Goal: Task Accomplishment & Management: Manage account settings

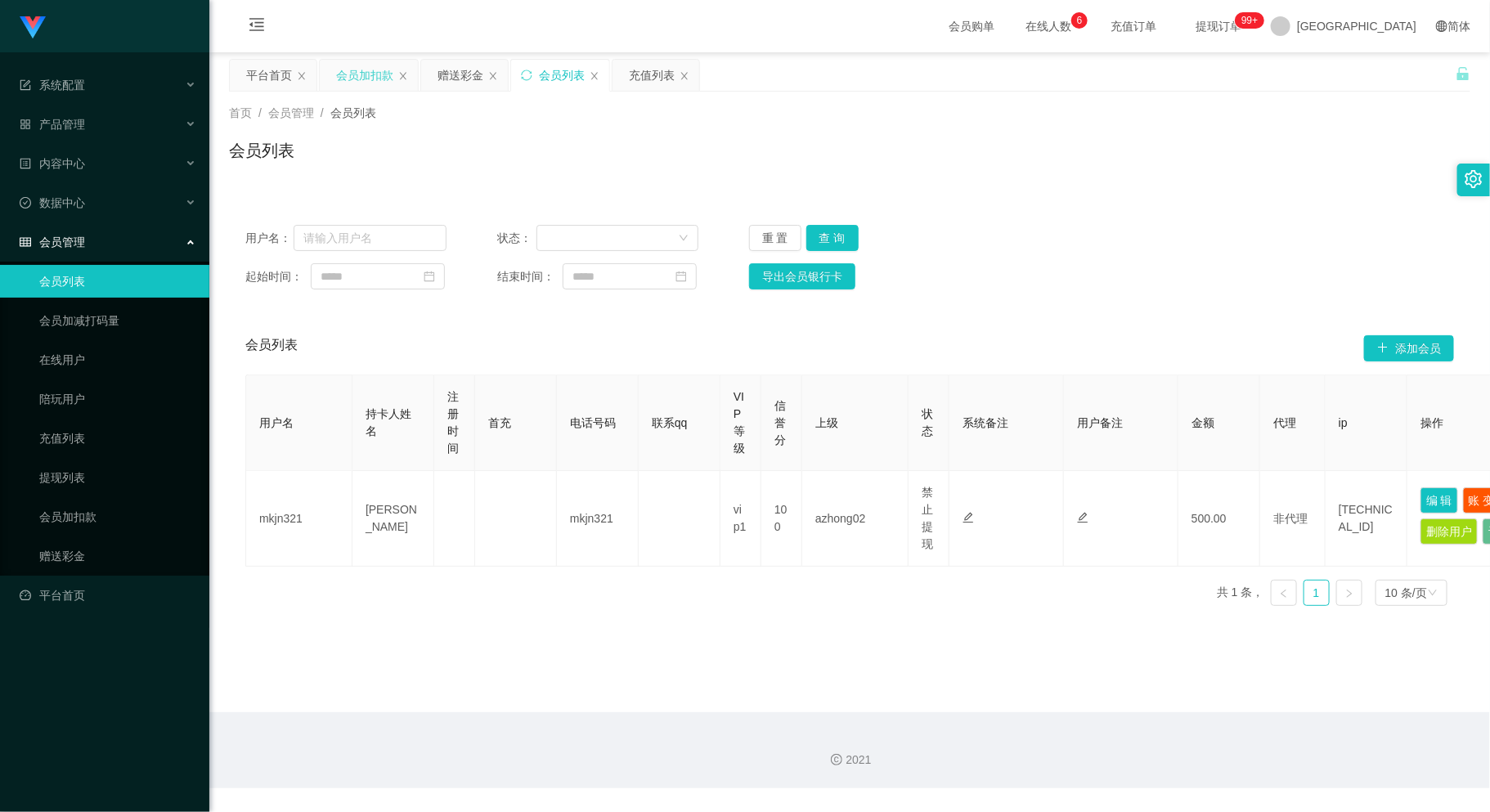
click at [344, 84] on div "会员加扣款" at bounding box center [365, 75] width 57 height 31
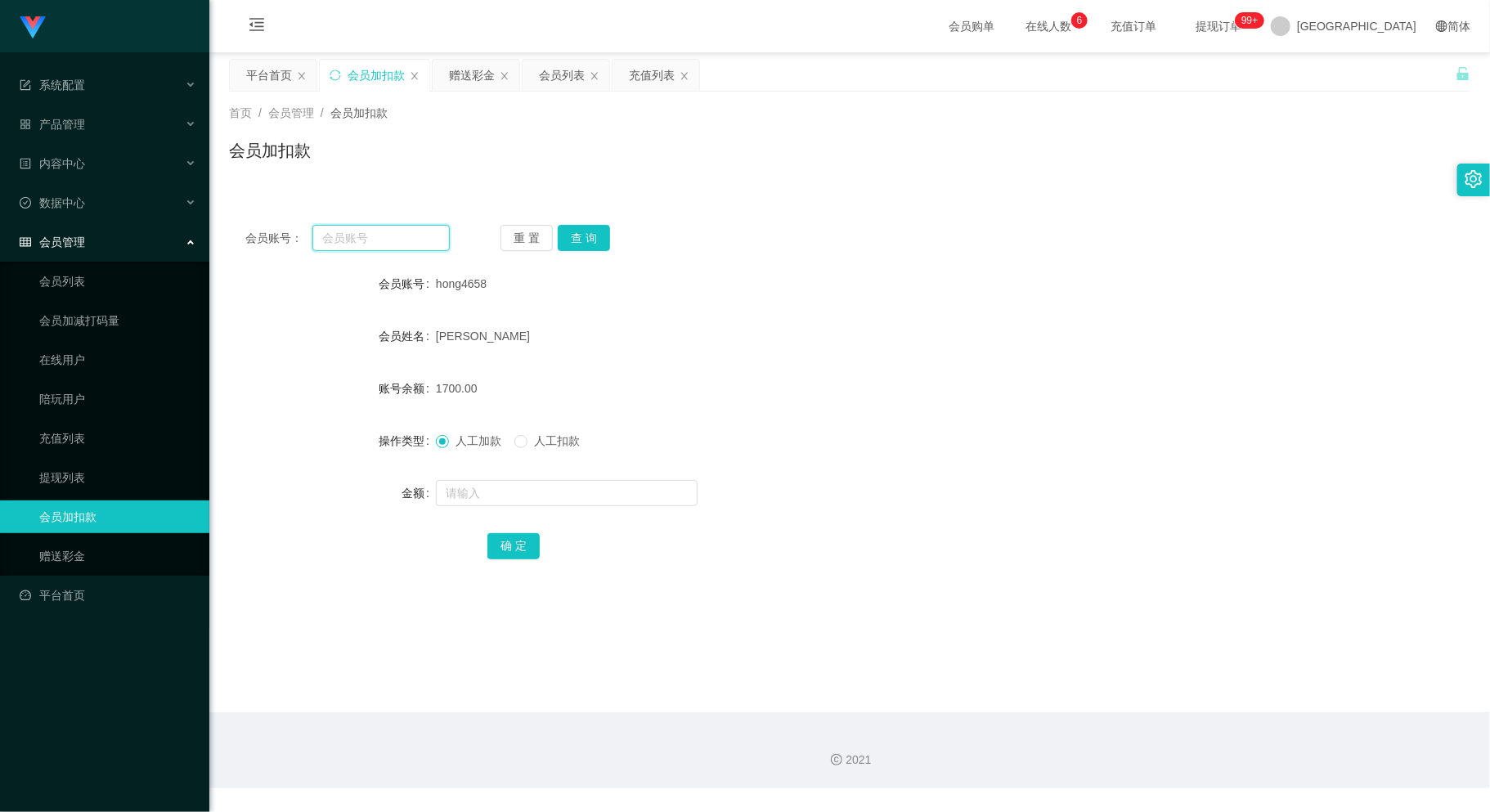
click at [368, 238] on input "text" at bounding box center [381, 238] width 136 height 26
paste input "0184096716"
type input "0184096716"
click at [590, 227] on button "查 询" at bounding box center [584, 238] width 52 height 26
click at [584, 491] on input "text" at bounding box center [566, 493] width 262 height 26
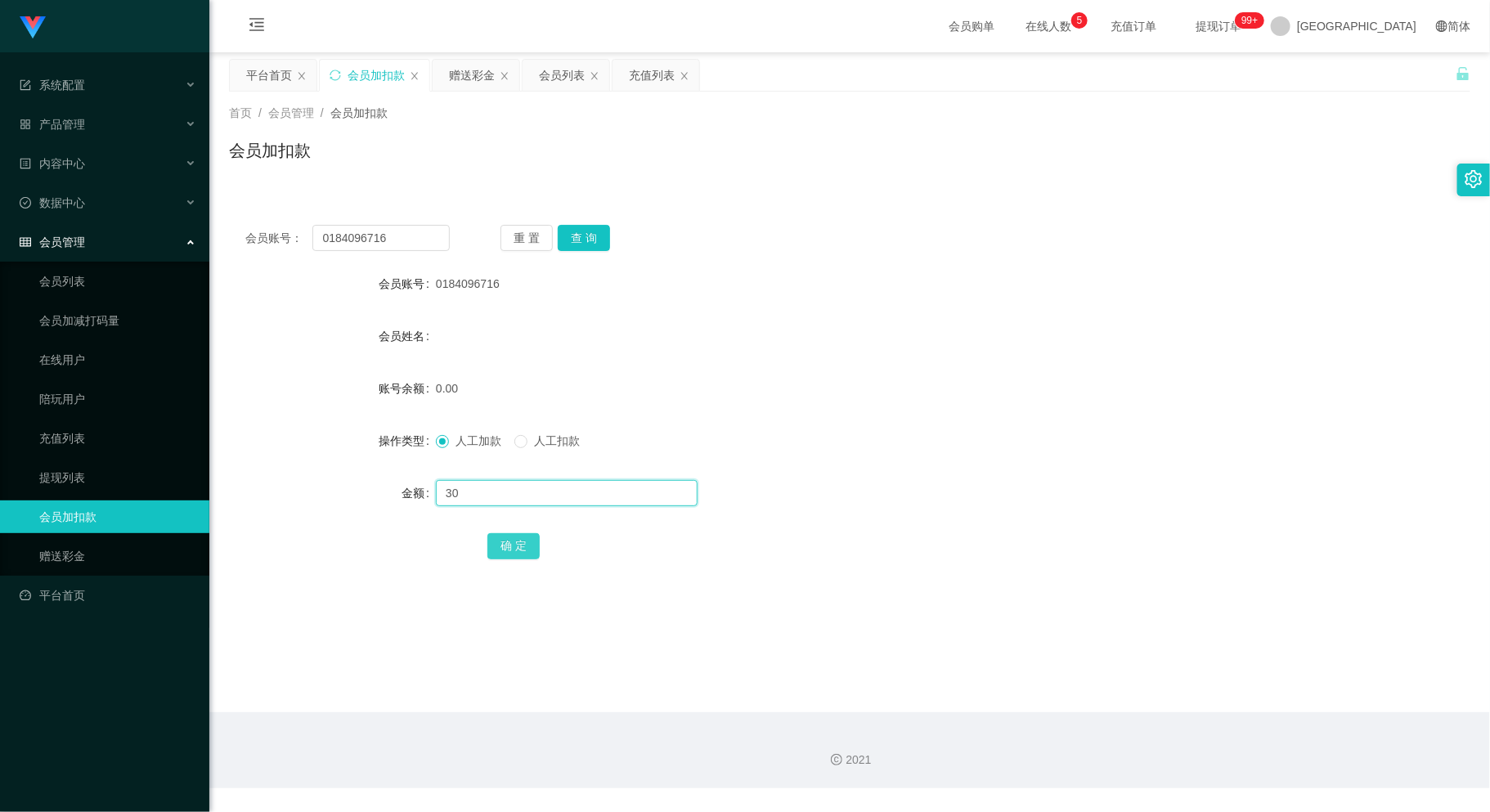
type input "30"
click at [520, 545] on button "确 定" at bounding box center [514, 546] width 52 height 26
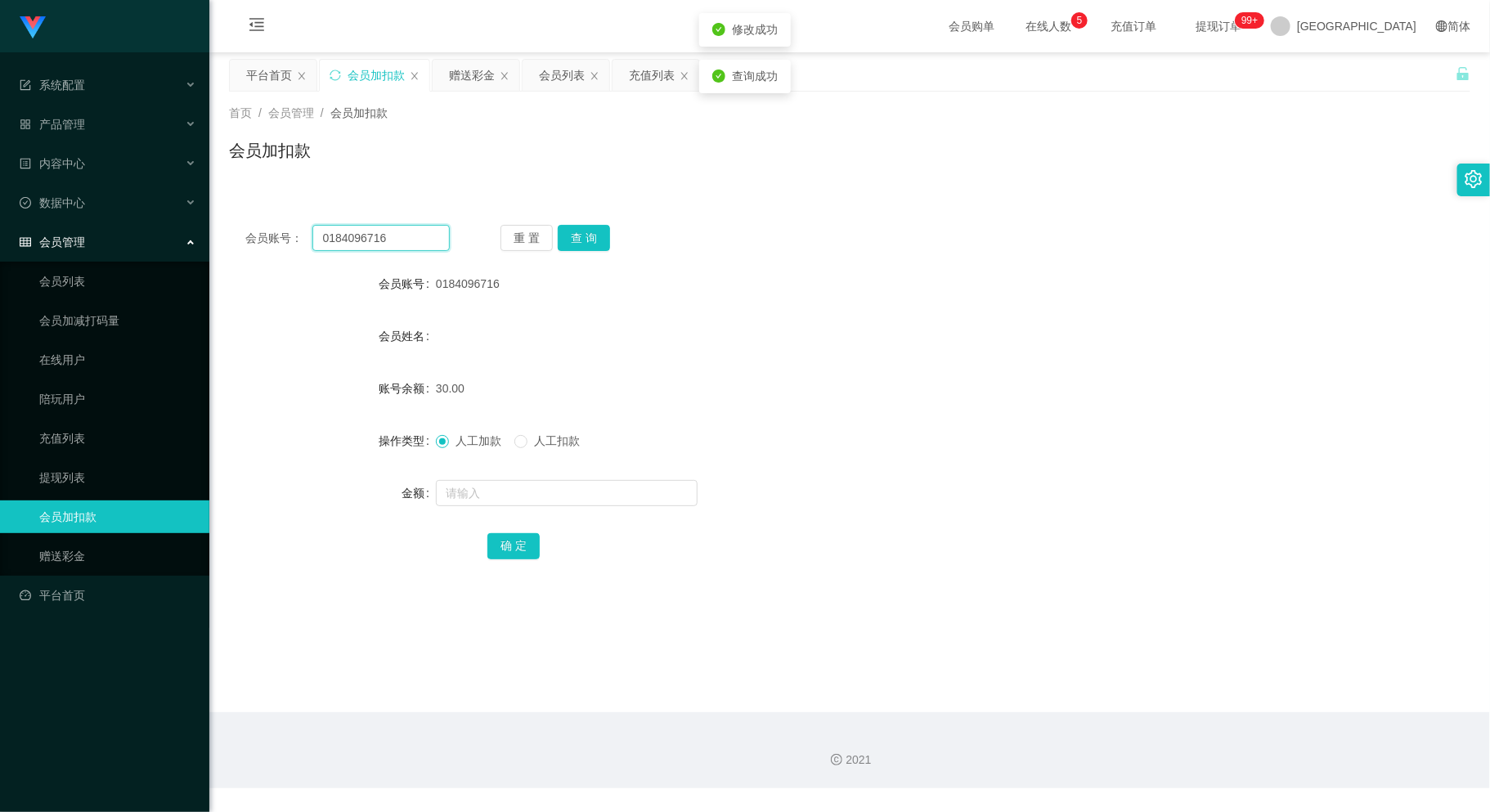
drag, startPoint x: 396, startPoint y: 234, endPoint x: 241, endPoint y: 267, distance: 158.5
click at [241, 267] on div "会员账号： 0184096716 重 置 查 询 会员账号 0184096716 会员姓名 账号余额 30.00 操作类型 人工加款 人工扣款 金额 确 定" at bounding box center [850, 403] width 1242 height 389
click at [354, 245] on input "text" at bounding box center [381, 238] width 136 height 26
paste input "WW123"
type input "WW123"
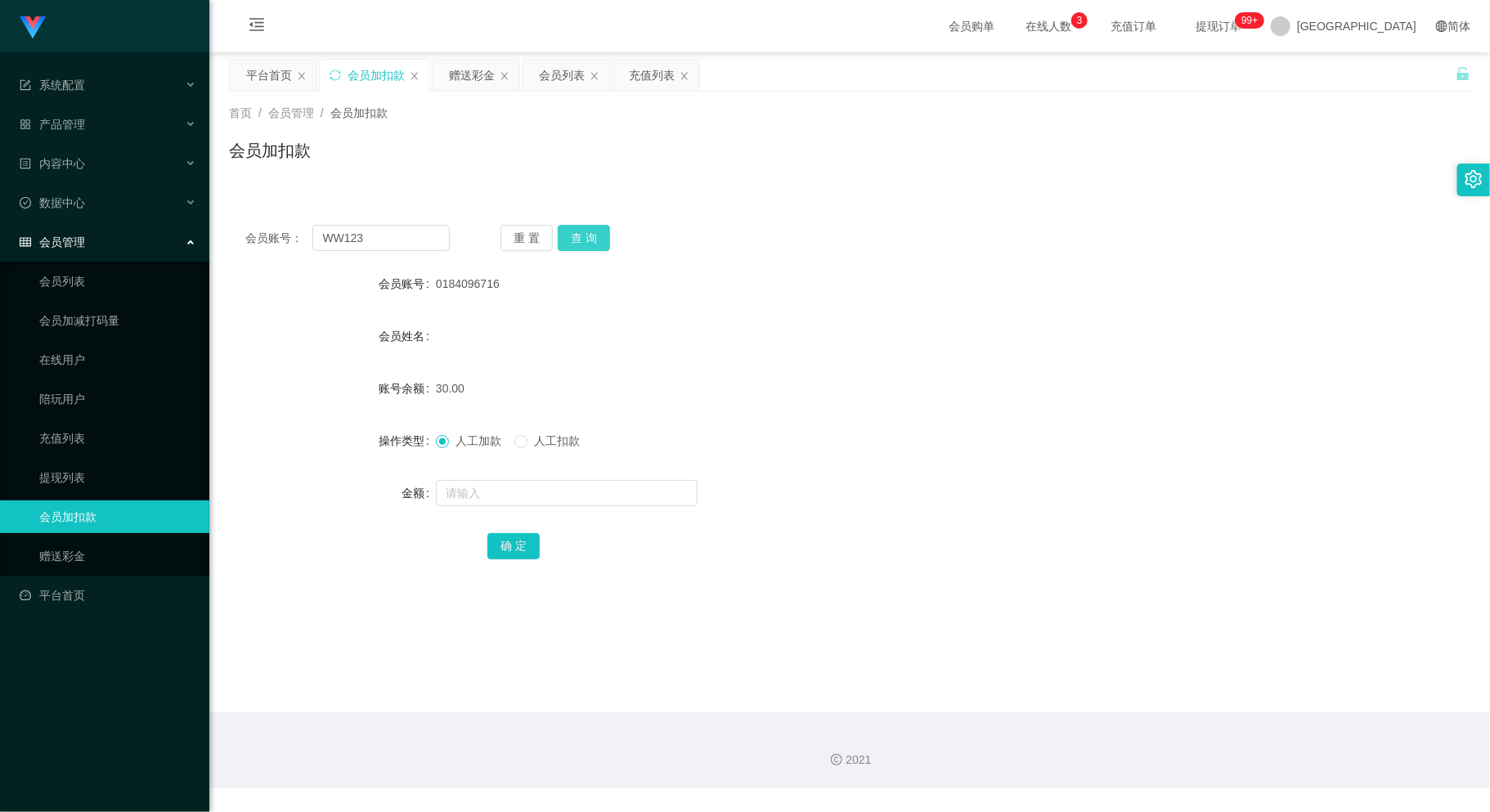
click at [568, 237] on button "查 询" at bounding box center [584, 238] width 52 height 26
click at [554, 495] on input "text" at bounding box center [566, 493] width 262 height 26
type input "30"
click at [515, 543] on button "确 定" at bounding box center [514, 546] width 52 height 26
drag, startPoint x: 373, startPoint y: 243, endPoint x: 224, endPoint y: 255, distance: 149.5
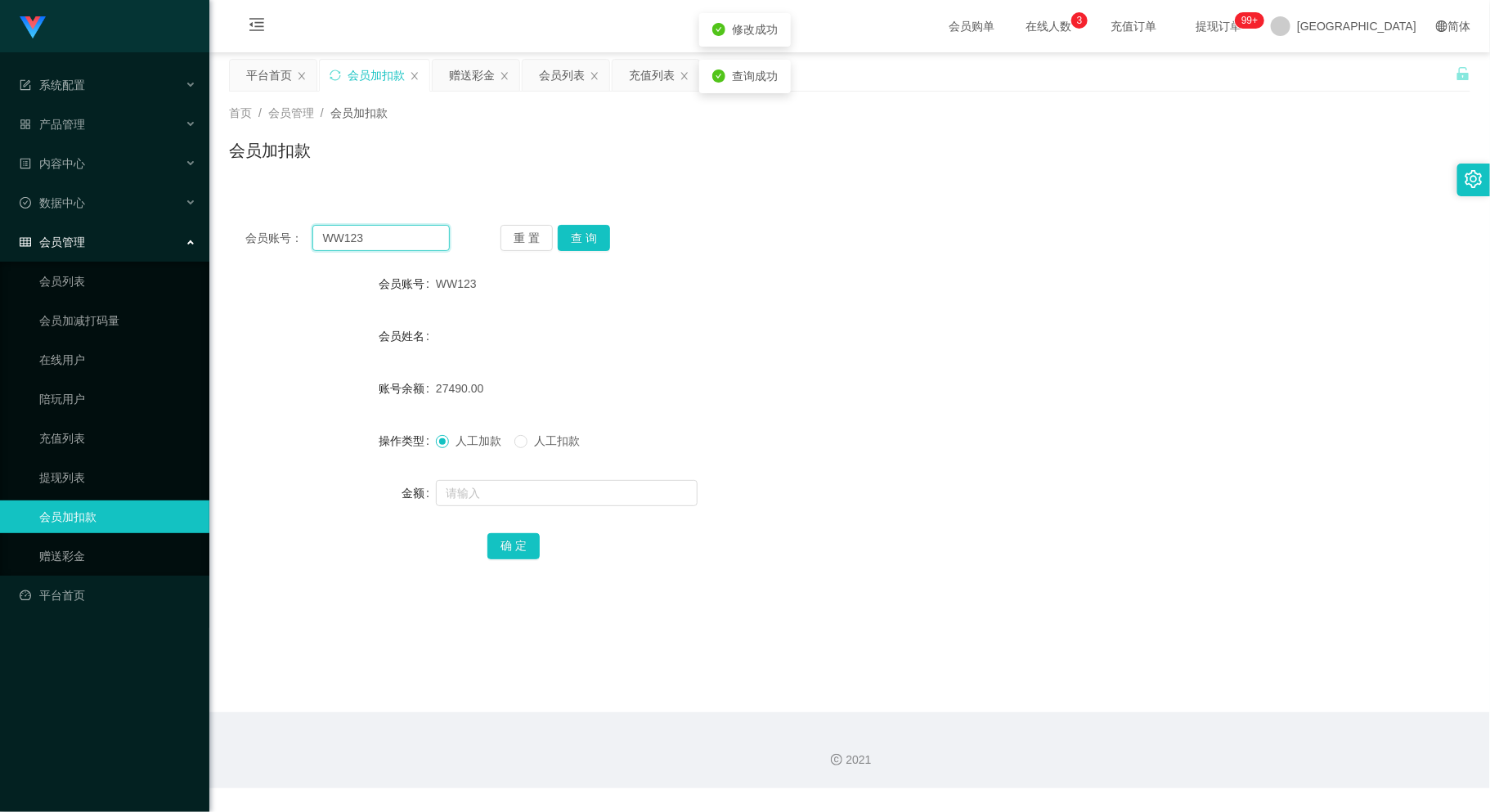
click at [224, 255] on main "关闭左侧 关闭右侧 关闭其它 刷新页面 平台首页 会员加扣款 赠送彩金 会员列表 充值列表 首页 / 会员管理 / 会员加扣款 / 会员加扣款 会员账号： W…" at bounding box center [850, 382] width 1280 height 660
click at [726, 663] on main "关闭左侧 关闭右侧 关闭其它 刷新页面 平台首页 会员加扣款 赠送彩金 会员列表 充值列表 首页 / 会员管理 / 会员加扣款 / 会员加扣款 会员账号： 重…" at bounding box center [850, 382] width 1280 height 660
click at [545, 78] on div "会员列表" at bounding box center [562, 75] width 45 height 31
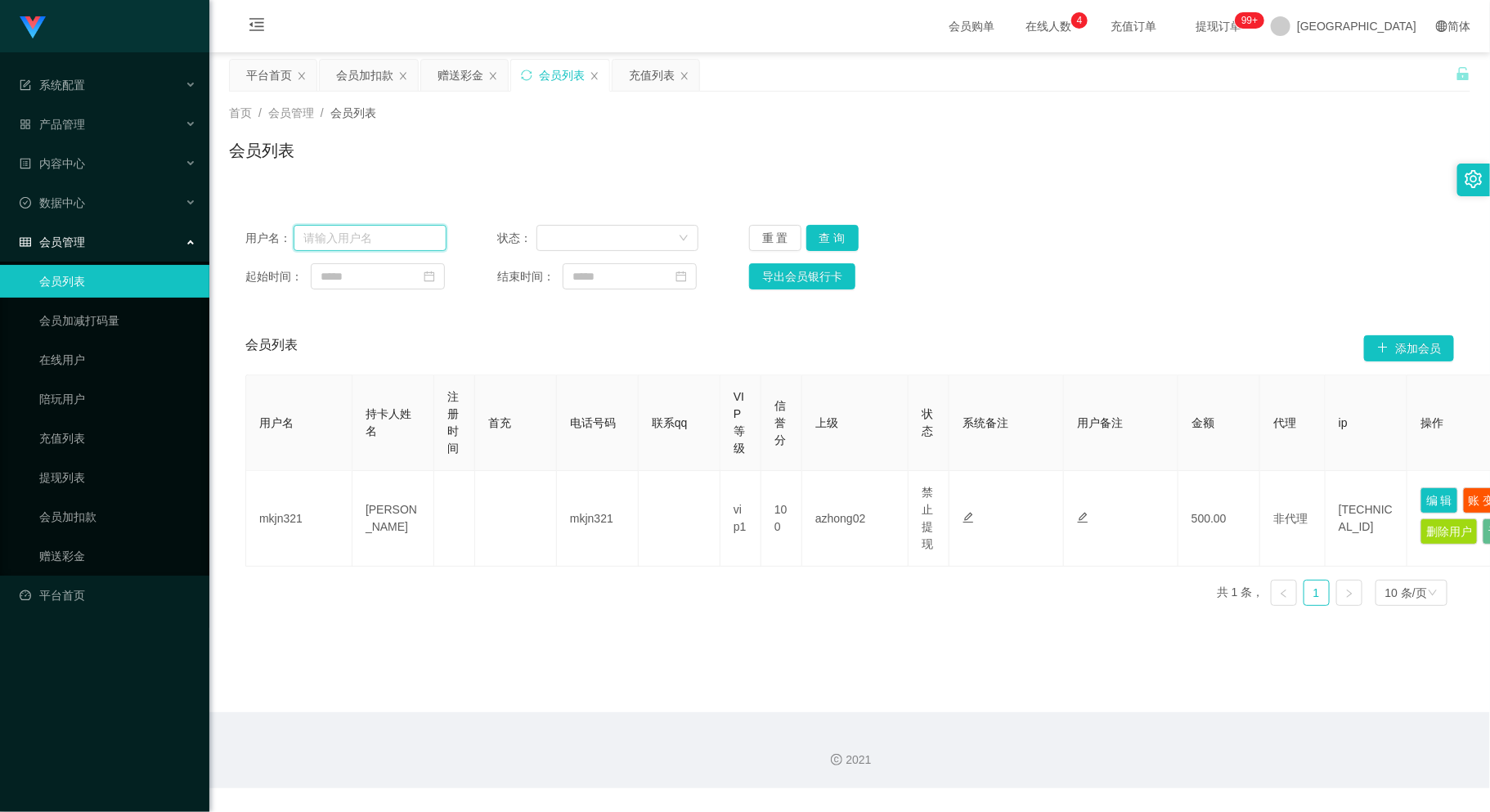
click at [356, 238] on input "text" at bounding box center [370, 238] width 153 height 26
paste input "Sin8888"
type input "Sin8888"
click at [826, 233] on button "查 询" at bounding box center [832, 238] width 52 height 26
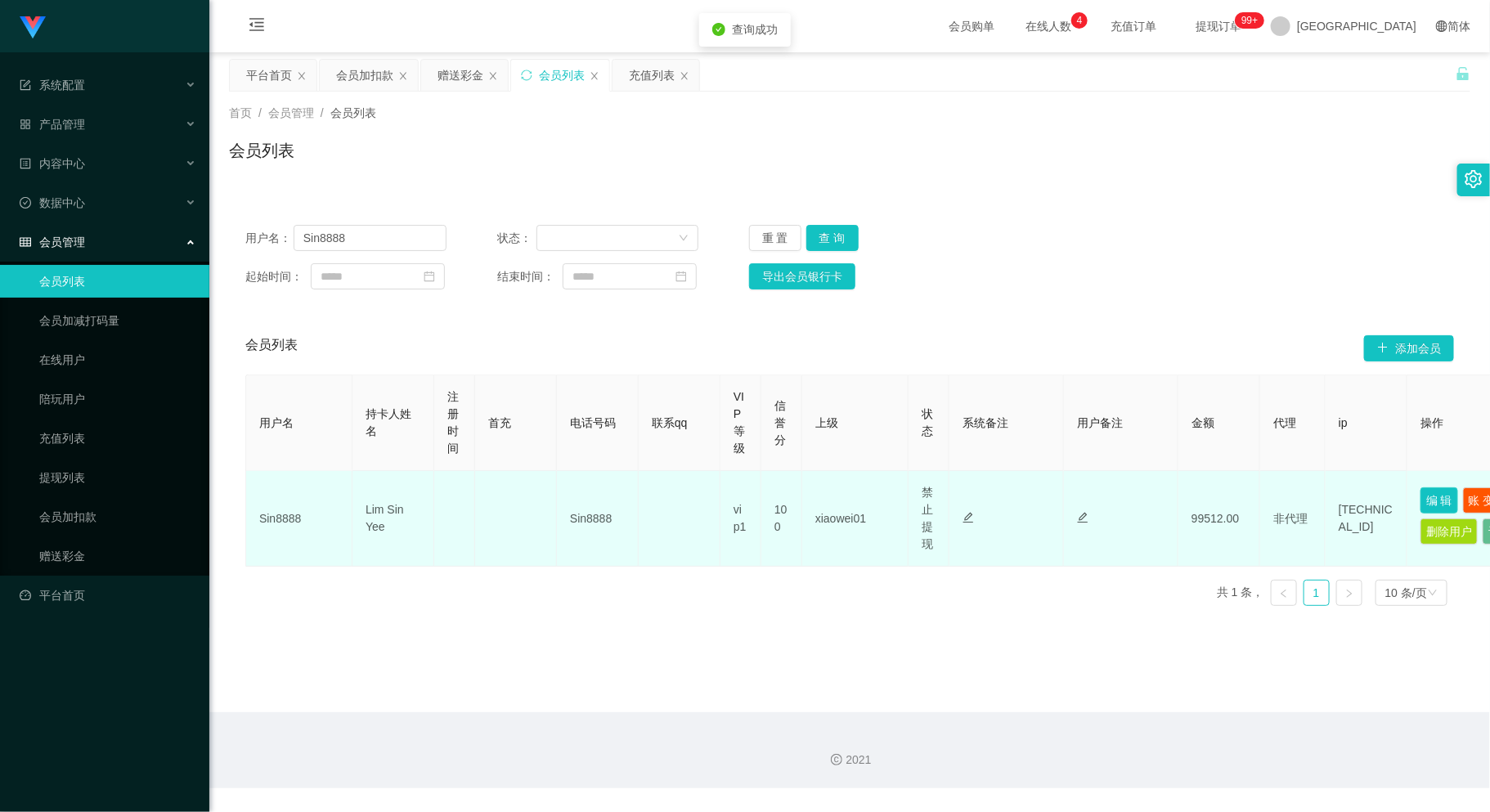
click at [1430, 489] on button "编 辑" at bounding box center [1439, 500] width 38 height 26
type input "Sin8888"
type input "Lim Sin Yee"
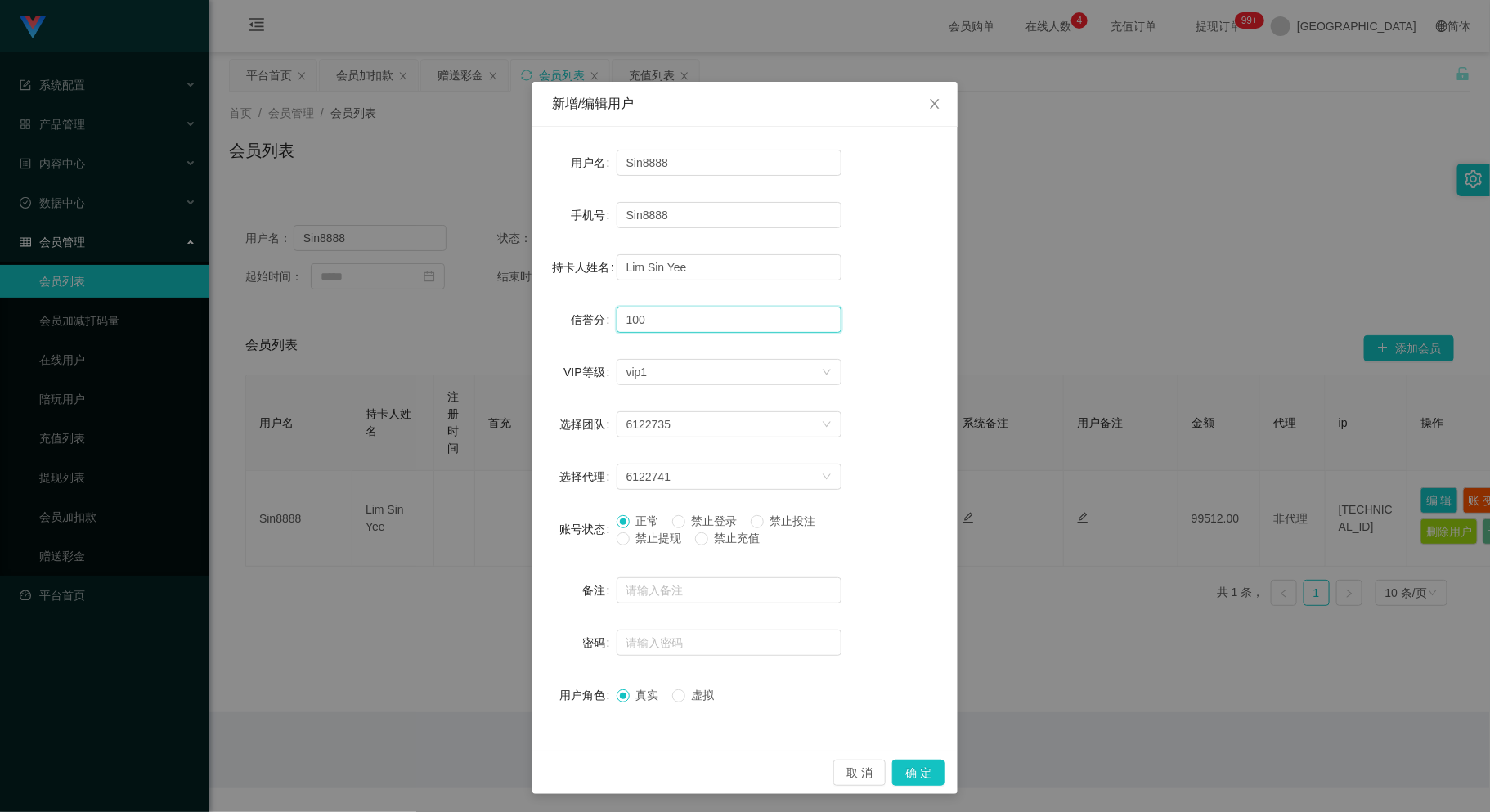
drag, startPoint x: 654, startPoint y: 318, endPoint x: 611, endPoint y: 322, distance: 43.2
click at [617, 322] on input "100" at bounding box center [729, 319] width 225 height 26
type input "80"
click at [906, 771] on button "确 定" at bounding box center [918, 772] width 52 height 26
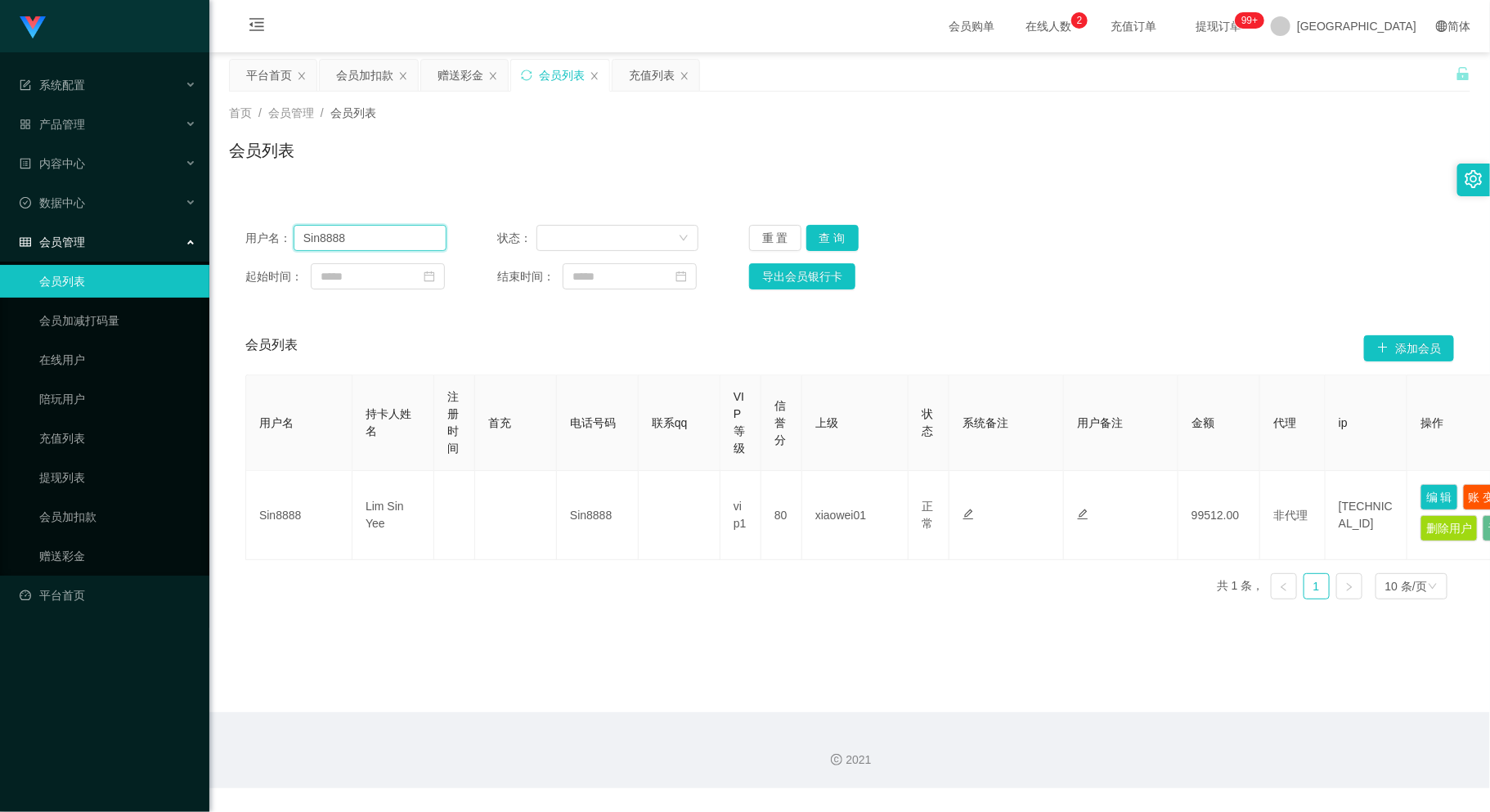
drag, startPoint x: 350, startPoint y: 236, endPoint x: 223, endPoint y: 253, distance: 128.1
click at [223, 253] on main "关闭左侧 关闭右侧 关闭其它 刷新页面 平台首页 会员加扣款 赠送彩金 会员列表 充值列表 首页 / 会员管理 / 会员列表 / 会员列表 用户名： Sin8…" at bounding box center [850, 382] width 1280 height 660
click at [368, 73] on div "会员加扣款" at bounding box center [365, 75] width 57 height 31
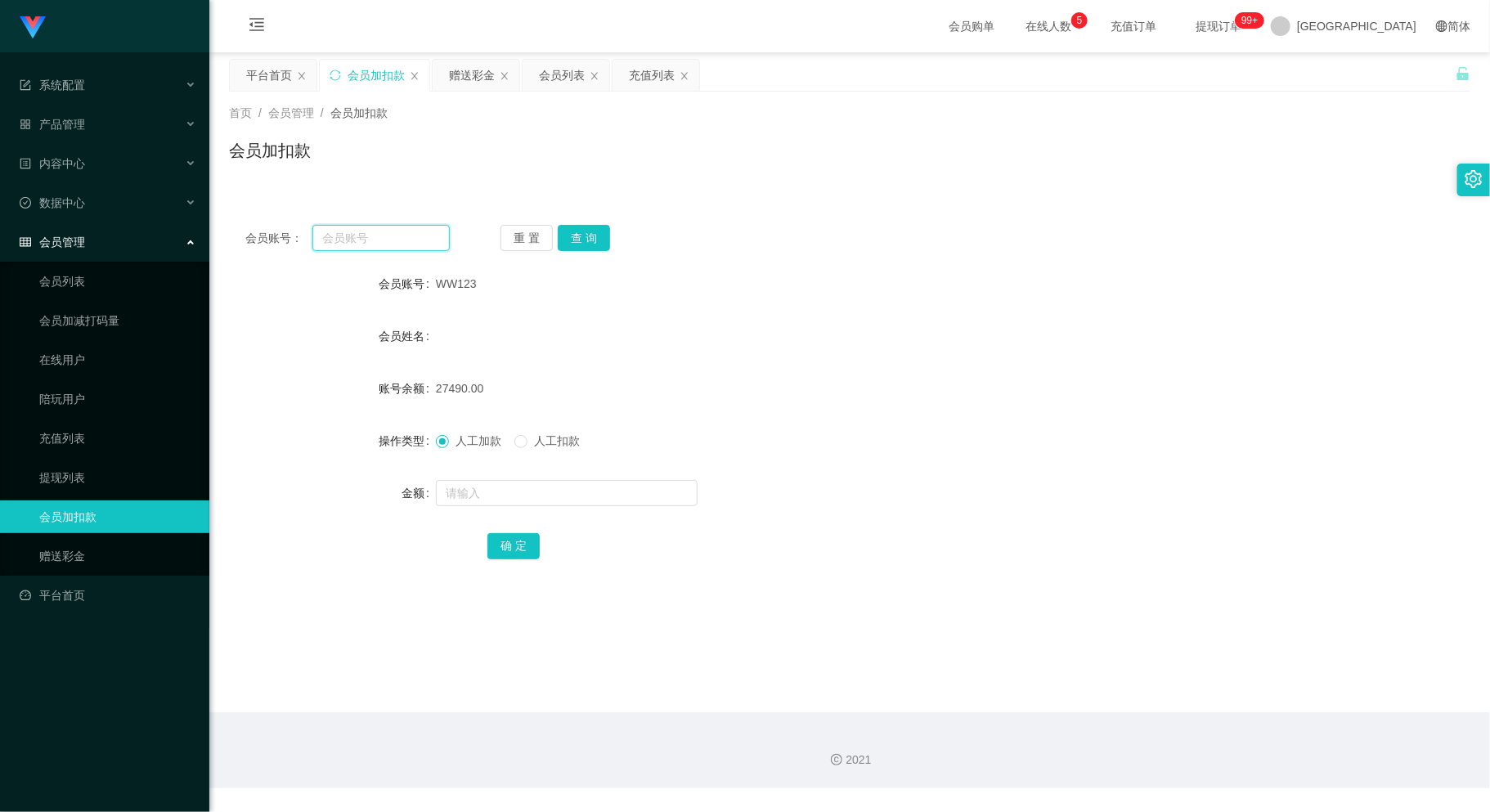
click at [358, 238] on input "text" at bounding box center [381, 238] width 136 height 26
click at [371, 240] on input "text" at bounding box center [381, 238] width 136 height 26
click at [368, 237] on input "text" at bounding box center [381, 238] width 136 height 26
paste input "Sin8888"
type input "Sin8888"
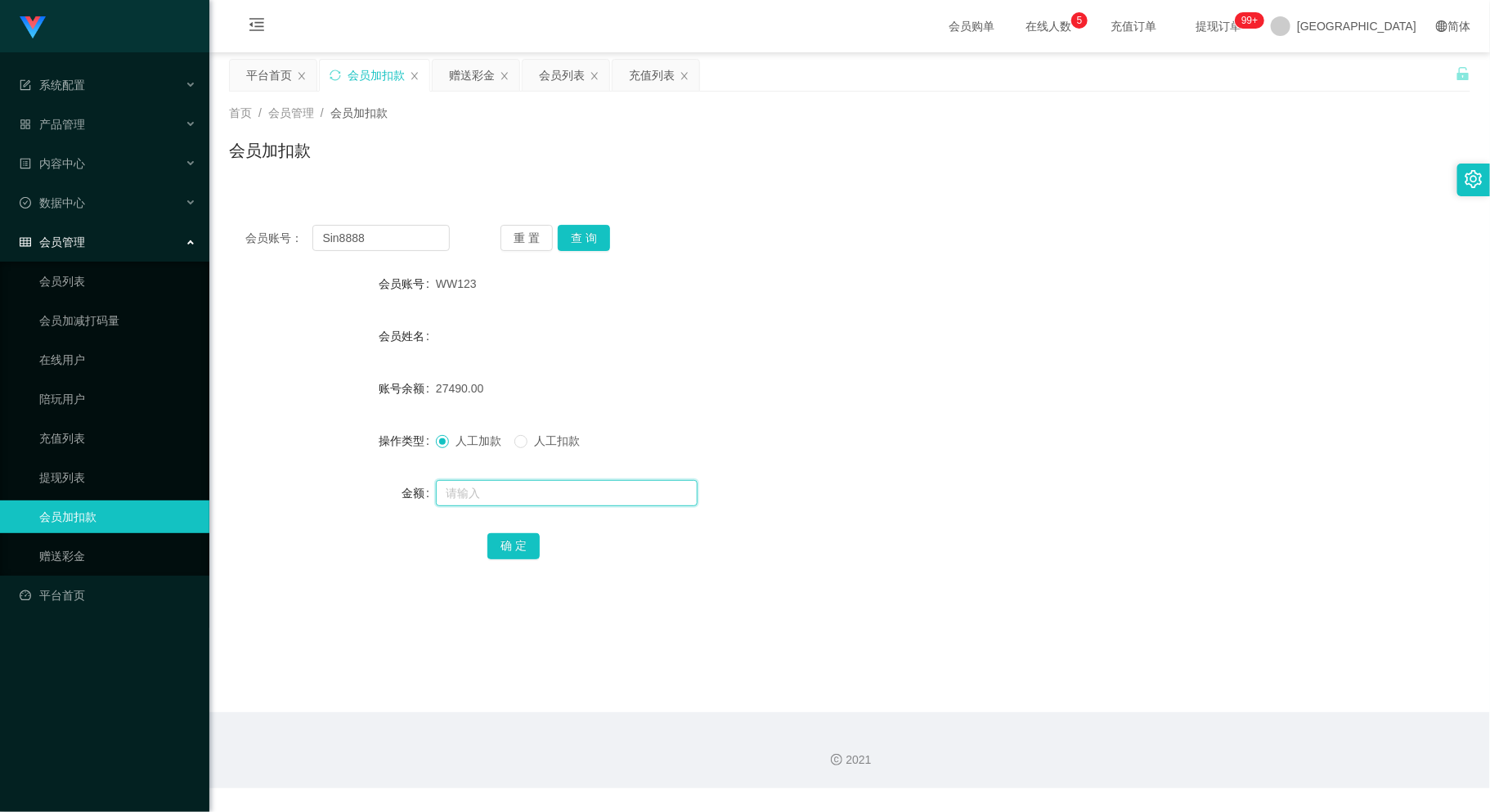
click at [514, 491] on input "text" at bounding box center [566, 493] width 262 height 26
click at [594, 234] on button "查 询" at bounding box center [584, 238] width 52 height 26
drag, startPoint x: 396, startPoint y: 236, endPoint x: 248, endPoint y: 255, distance: 149.2
click at [248, 255] on div "会员账号： Sin8888 重 置 查 询 会员账号 Sin8888 会员姓名 [PERSON_NAME] 账号余额 99512.00 操作类型 人工加款 人…" at bounding box center [850, 403] width 1242 height 389
click at [770, 563] on div "会员账号： 重 置 查 询 会员账号 Sin8888 会员姓名 [PERSON_NAME] 账号余额 99512.00 操作类型 人工加款 人工扣款 金额 确…" at bounding box center [850, 403] width 1242 height 389
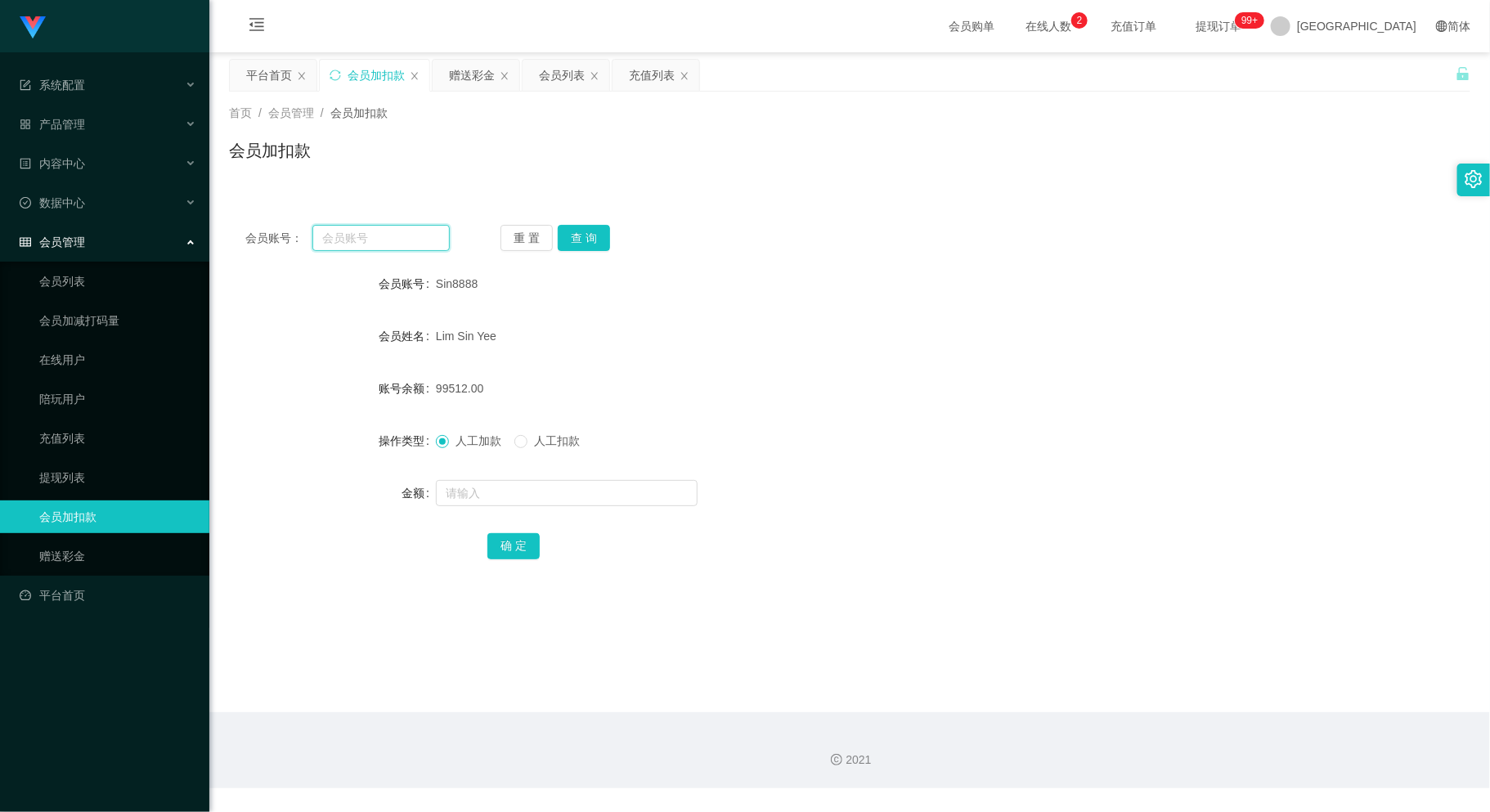
click at [332, 238] on input "text" at bounding box center [381, 238] width 136 height 26
paste input "jackky"
type input "jackky"
drag, startPoint x: 573, startPoint y: 231, endPoint x: 576, endPoint y: 240, distance: 9.5
click at [573, 231] on button "查 询" at bounding box center [584, 238] width 52 height 26
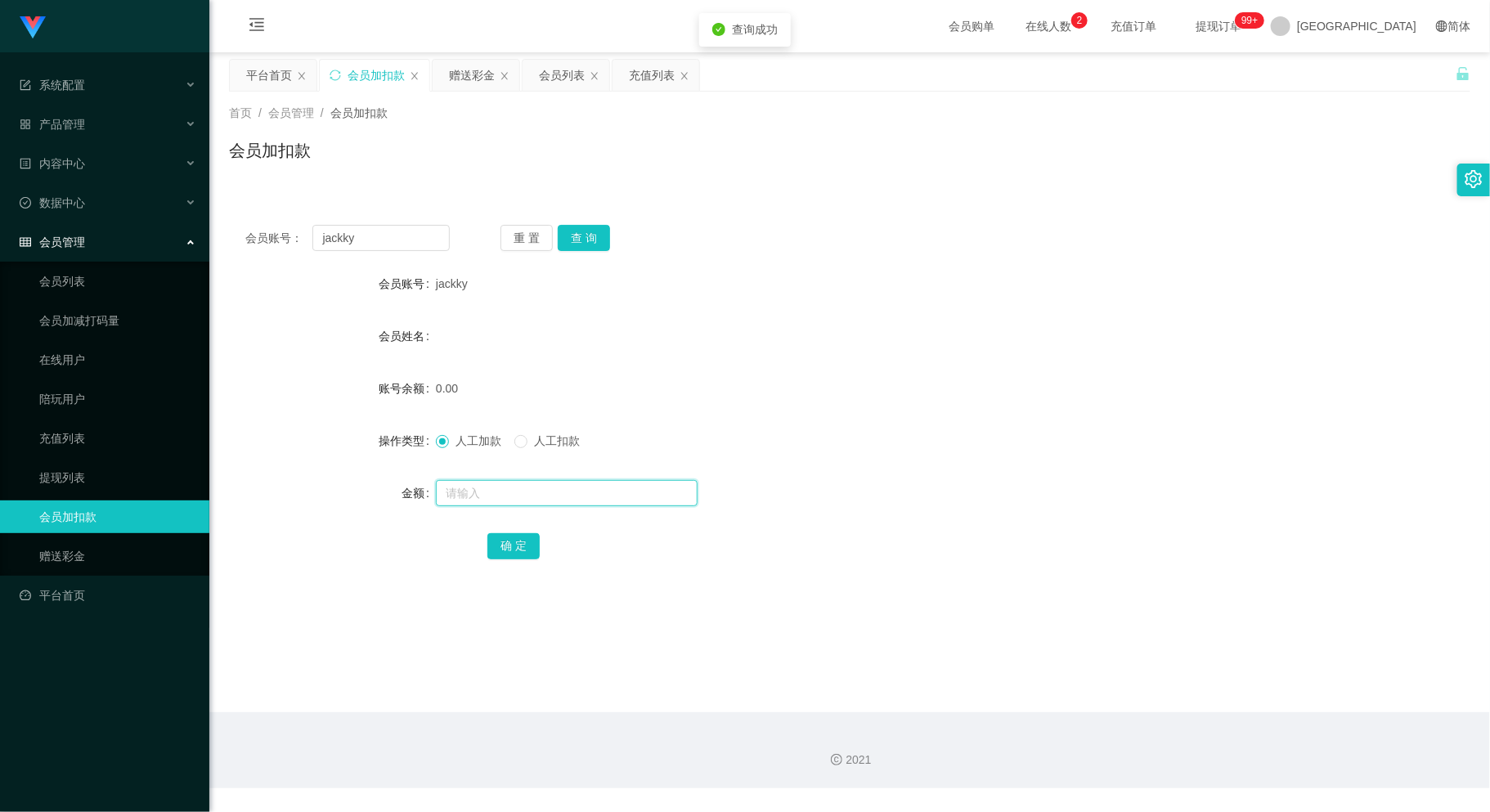
click at [540, 499] on input "text" at bounding box center [566, 493] width 262 height 26
type input "30"
click at [511, 550] on button "确 定" at bounding box center [514, 546] width 52 height 26
drag, startPoint x: 364, startPoint y: 233, endPoint x: 267, endPoint y: 248, distance: 98.2
click at [267, 248] on div "会员账号： jackky" at bounding box center [347, 238] width 205 height 26
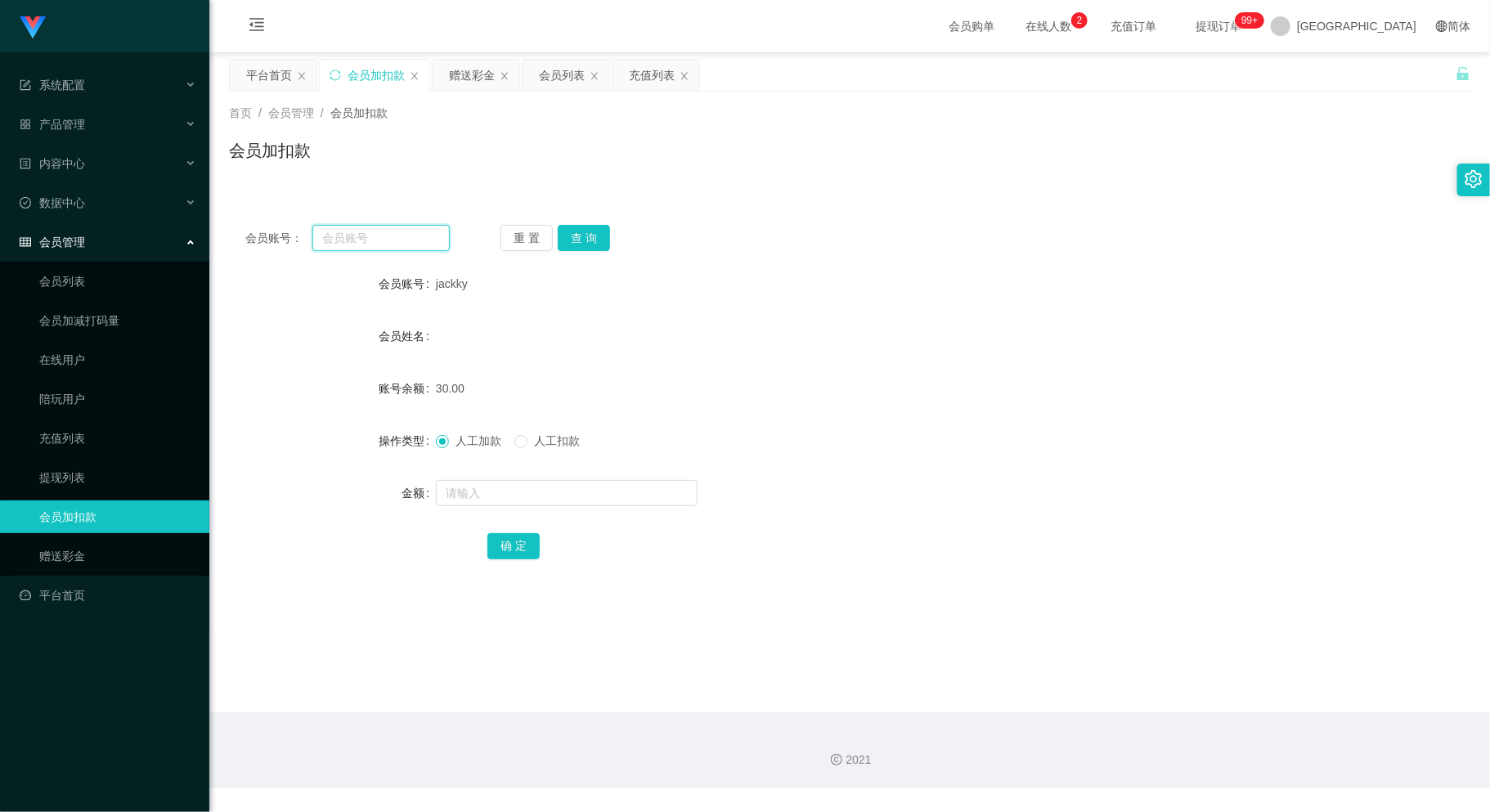
click at [344, 226] on input "text" at bounding box center [381, 238] width 136 height 26
paste input "Thian"
type input "Thian"
click at [591, 233] on button "查 询" at bounding box center [584, 238] width 52 height 26
click at [520, 489] on input "text" at bounding box center [566, 493] width 262 height 26
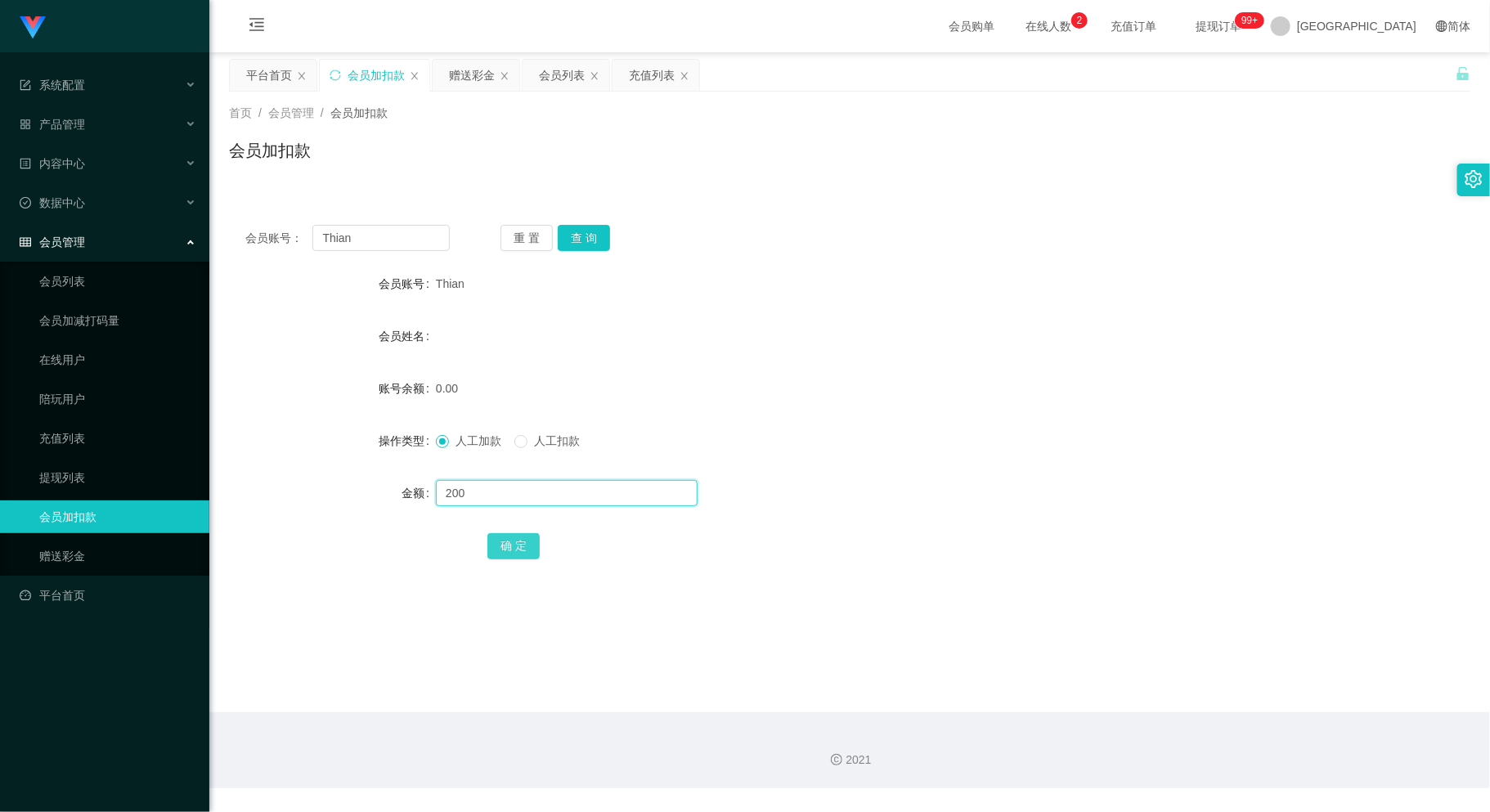
type input "200"
click at [514, 547] on button "确 定" at bounding box center [514, 546] width 52 height 26
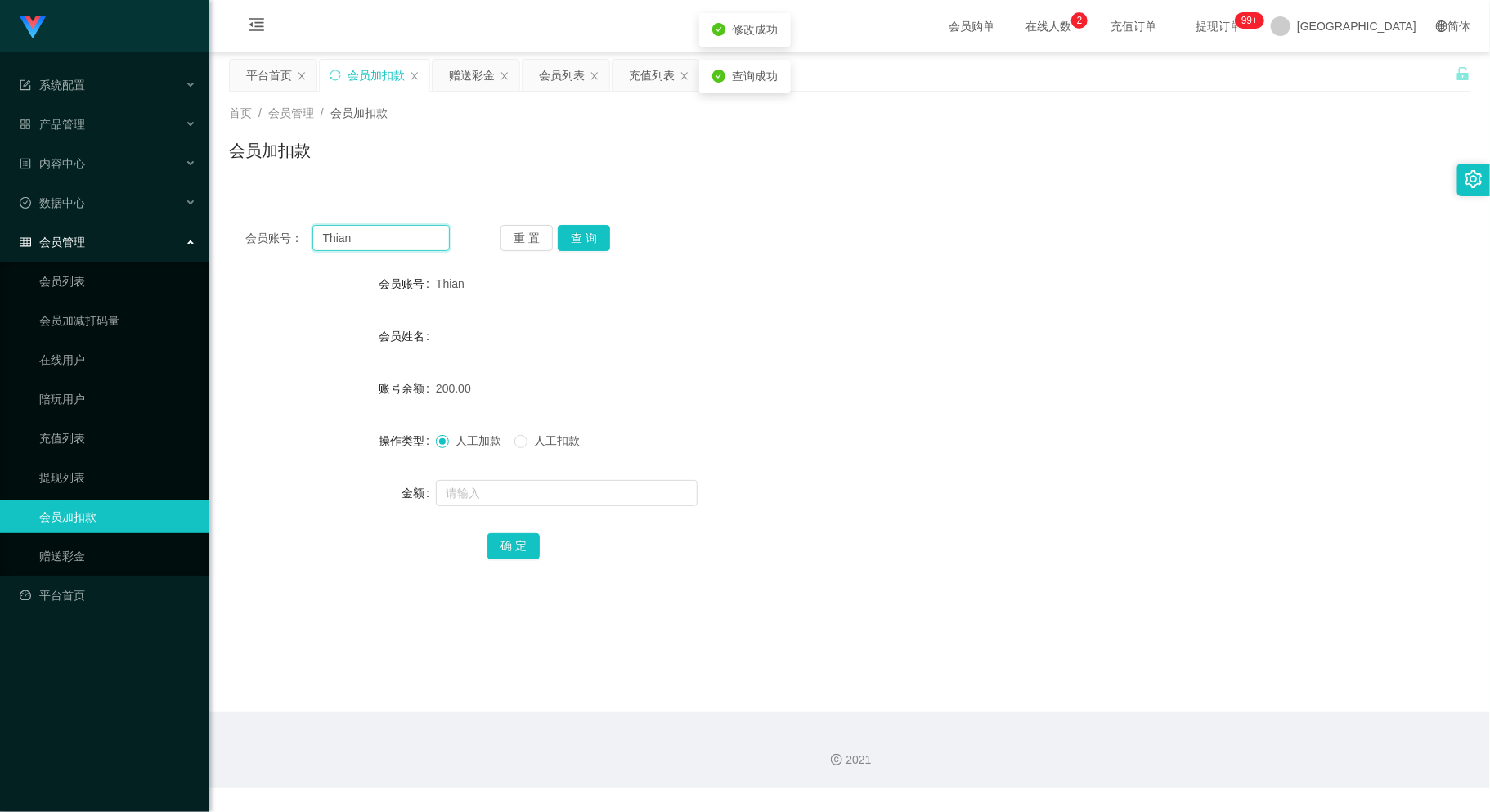
drag, startPoint x: 366, startPoint y: 238, endPoint x: 259, endPoint y: 246, distance: 107.3
click at [259, 245] on div "会员账号： [PERSON_NAME]" at bounding box center [347, 238] width 205 height 26
click at [360, 237] on input "text" at bounding box center [381, 238] width 136 height 26
paste input "0184669848"
type input "0184669848"
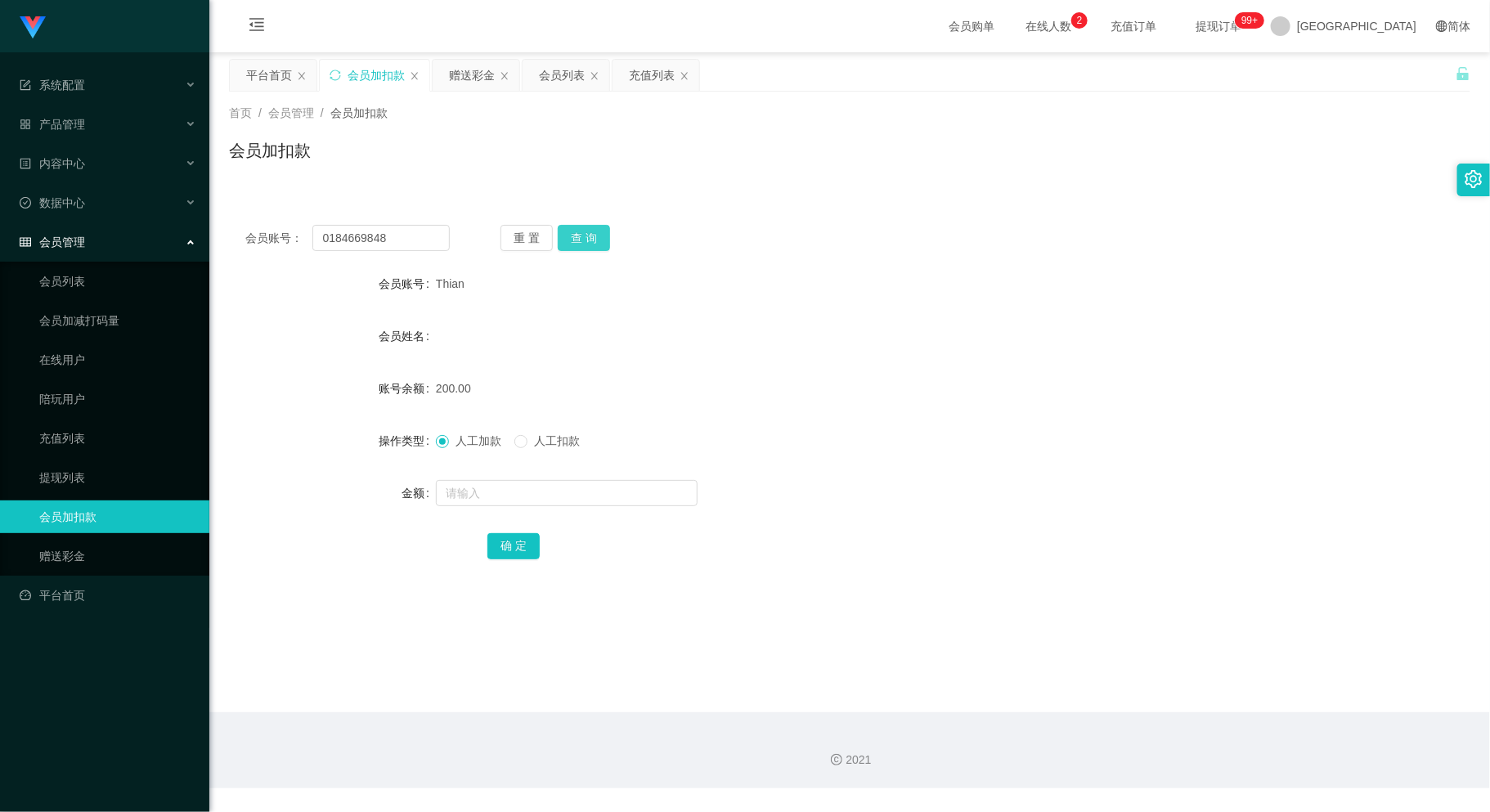
click at [589, 234] on button "查 询" at bounding box center [584, 238] width 52 height 26
click at [595, 504] on input "text" at bounding box center [566, 493] width 262 height 26
type input "8000"
click at [510, 548] on button "确 定" at bounding box center [514, 546] width 52 height 26
drag, startPoint x: 383, startPoint y: 232, endPoint x: 250, endPoint y: 258, distance: 135.5
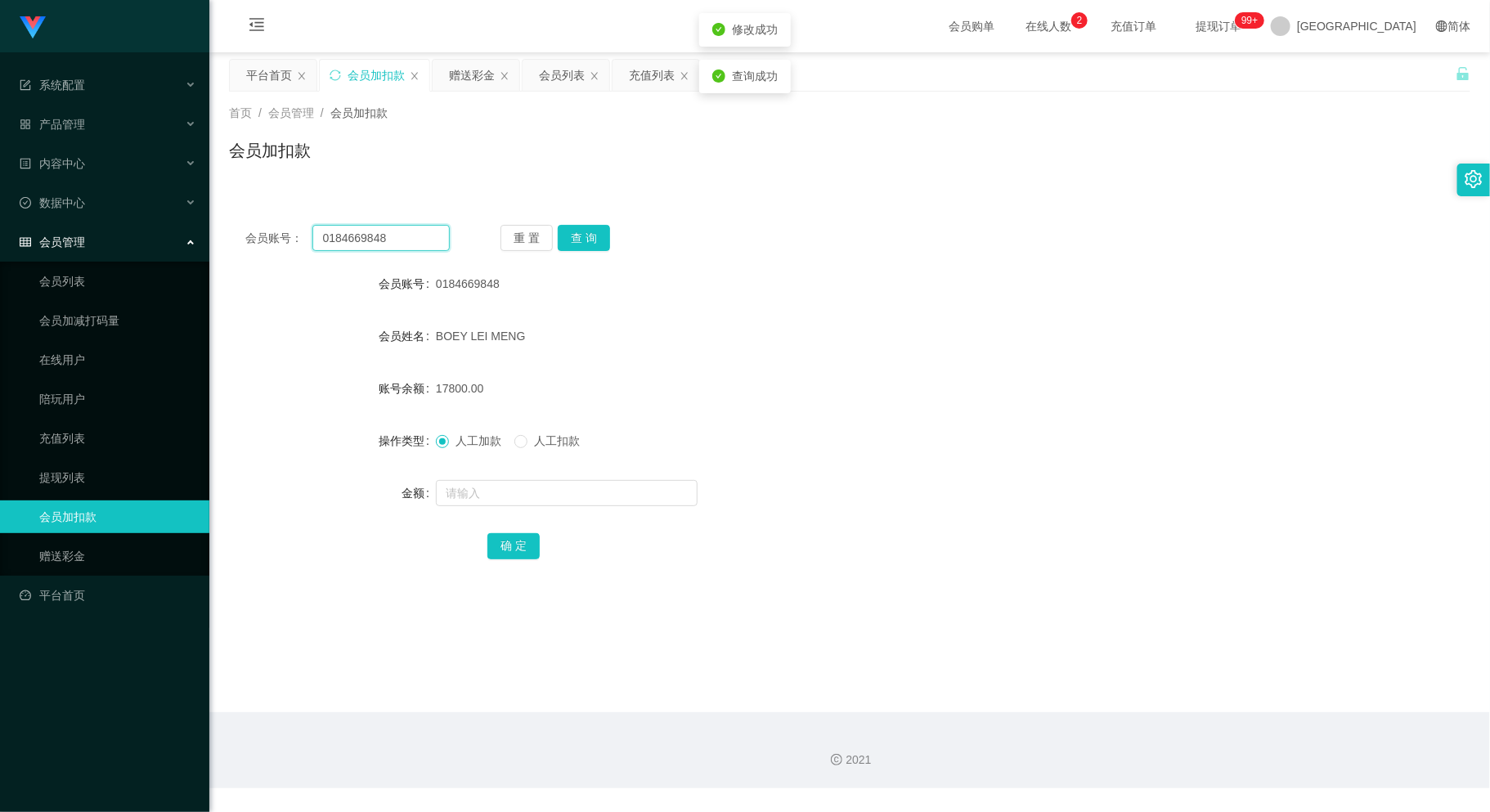
click at [248, 255] on div "会员账号： 0184669848 重 置 查 询 会员账号 0184669848 会员姓名 [PERSON_NAME] LEI MENG 账号余额 17800…" at bounding box center [850, 403] width 1242 height 389
